Goal: Information Seeking & Learning: Learn about a topic

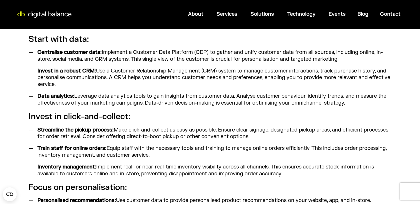
scroll to position [432, 0]
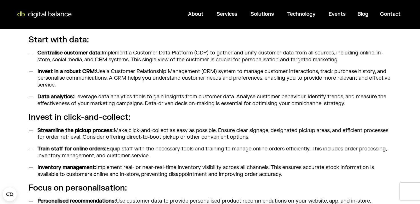
click at [58, 53] on strong "Centralise customer data:" at bounding box center [69, 52] width 64 height 7
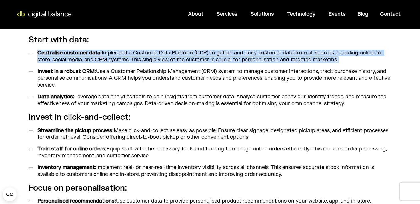
click at [58, 53] on strong "Centralise customer data:" at bounding box center [69, 52] width 64 height 7
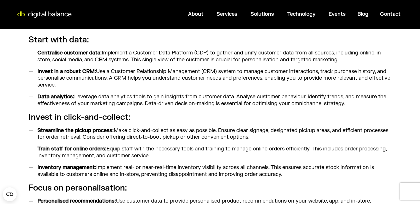
click at [56, 39] on h3 "Start with data:" at bounding box center [210, 40] width 363 height 10
